Goal: Navigation & Orientation: Find specific page/section

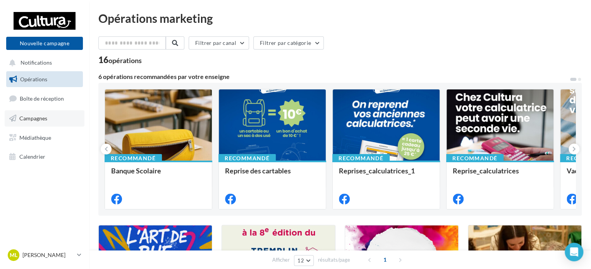
click at [38, 120] on span "Campagnes" at bounding box center [33, 118] width 28 height 7
